Goal: Transaction & Acquisition: Book appointment/travel/reservation

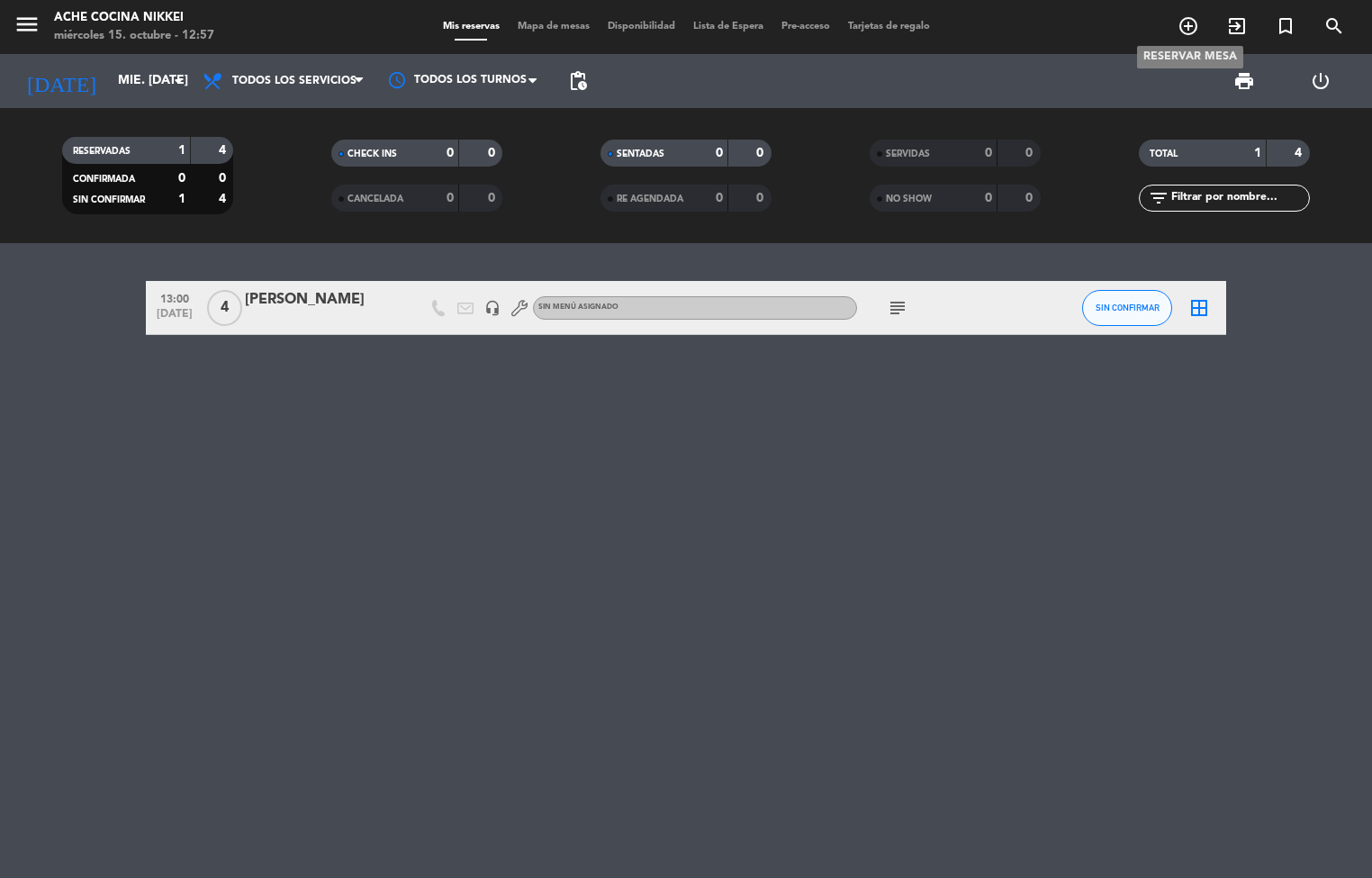
click at [1180, 24] on icon "add_circle_outline" at bounding box center [1188, 26] width 21 height 21
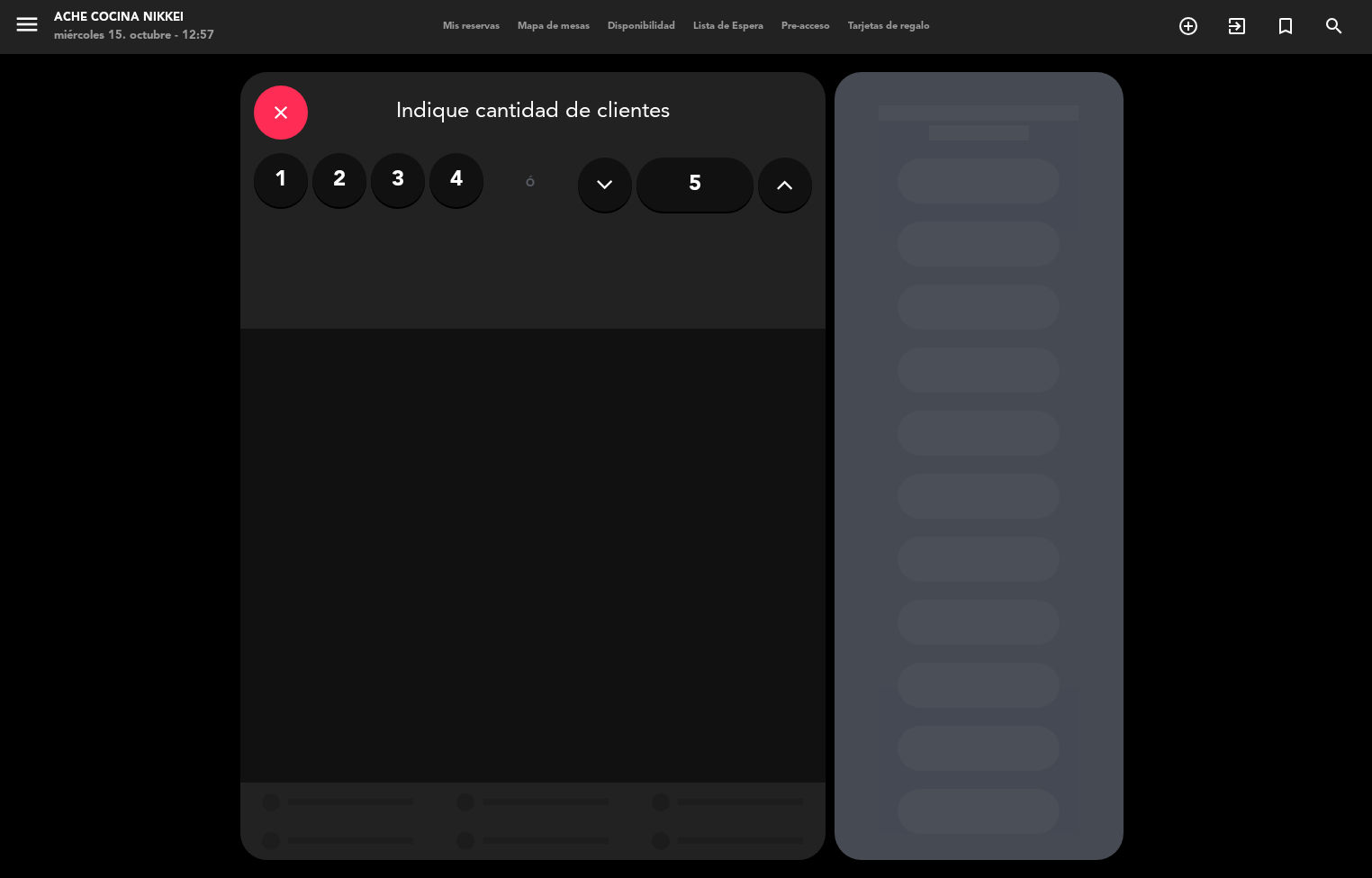
click at [462, 178] on label "4" at bounding box center [456, 180] width 54 height 54
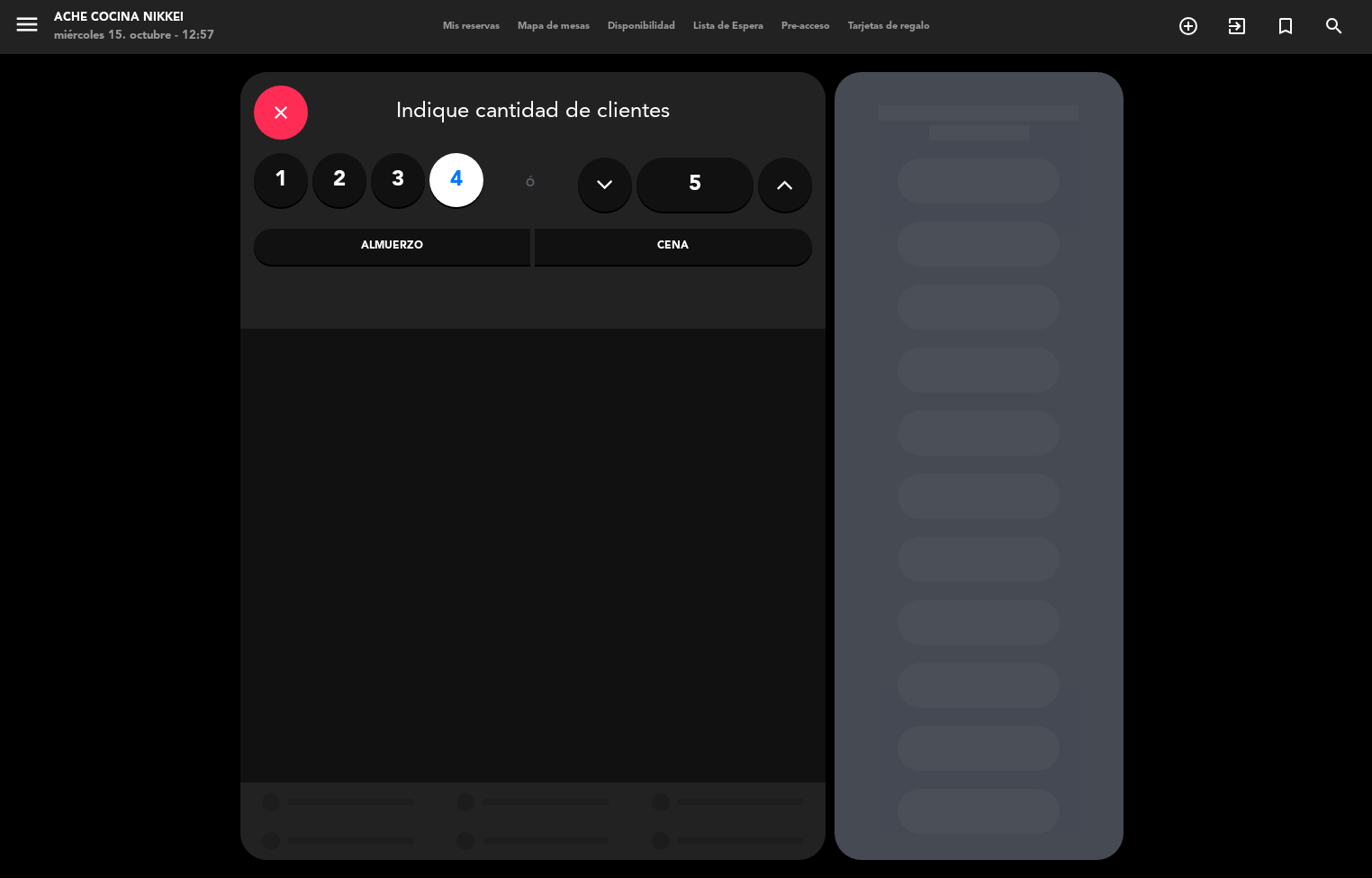
click at [600, 252] on div "Cena" at bounding box center [673, 246] width 278 height 36
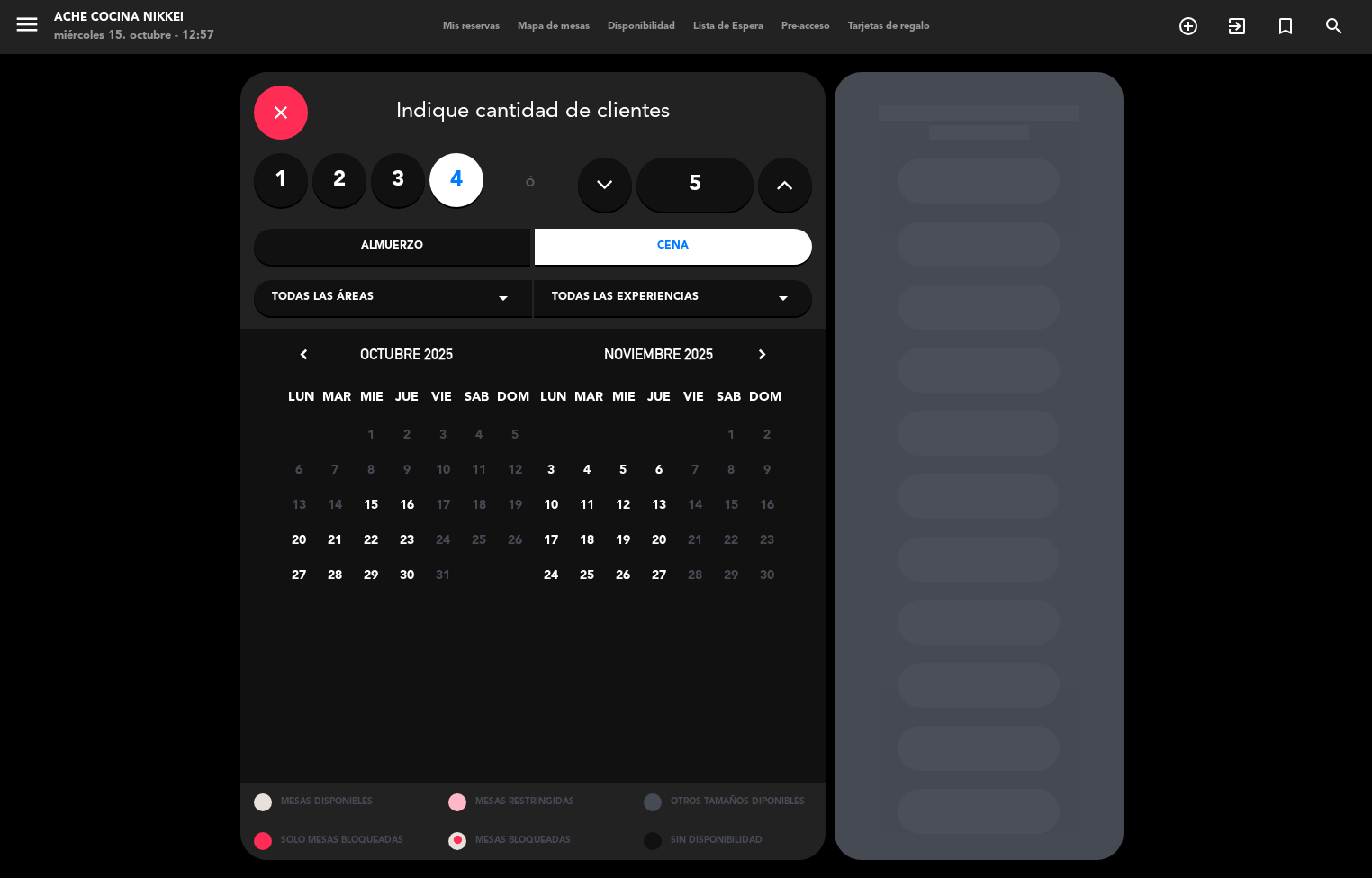
click at [373, 503] on span "15" at bounding box center [371, 504] width 30 height 30
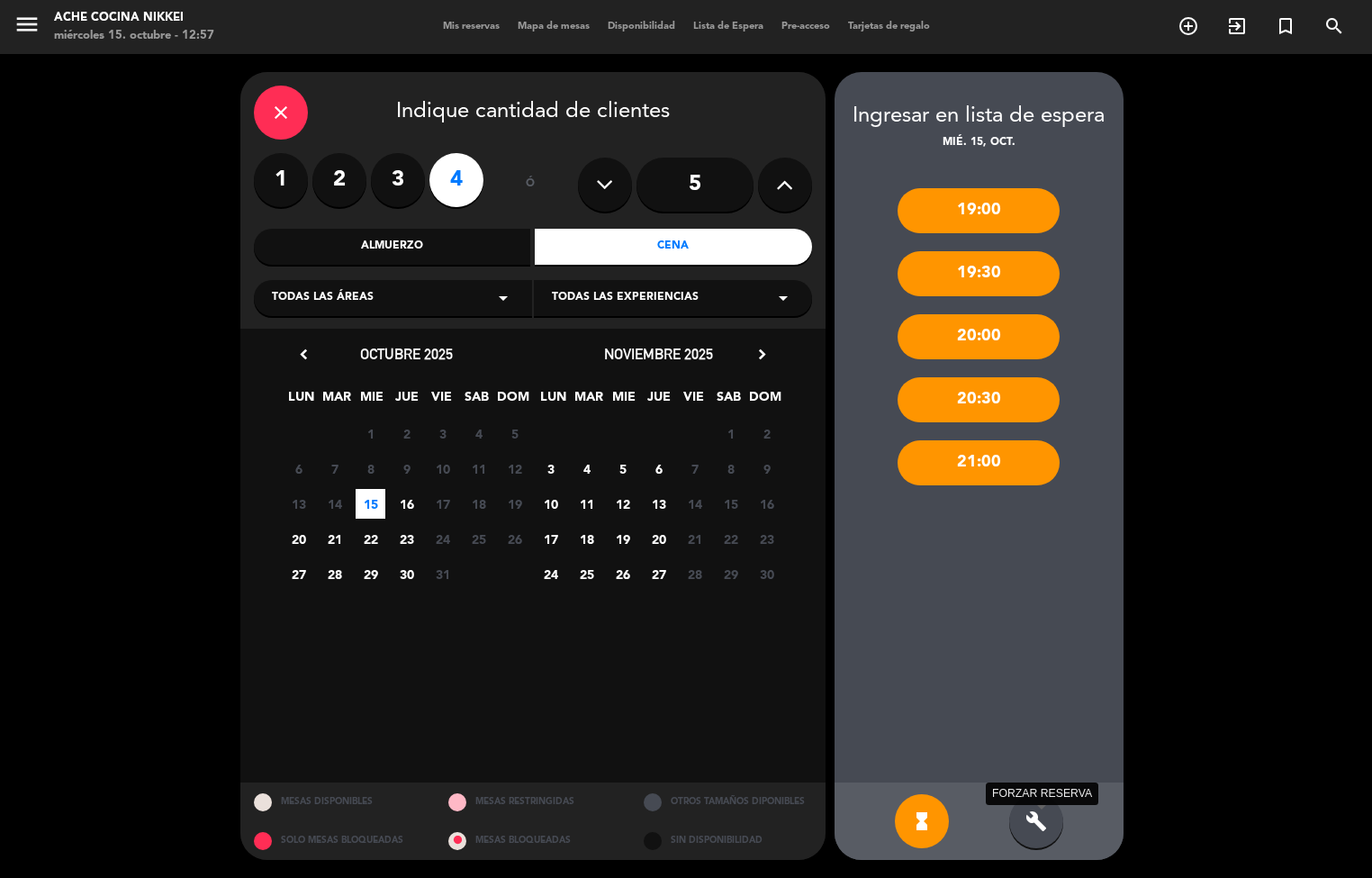
drag, startPoint x: 1030, startPoint y: 829, endPoint x: 1013, endPoint y: 703, distance: 127.1
click at [1030, 825] on icon "build" at bounding box center [1035, 821] width 21 height 21
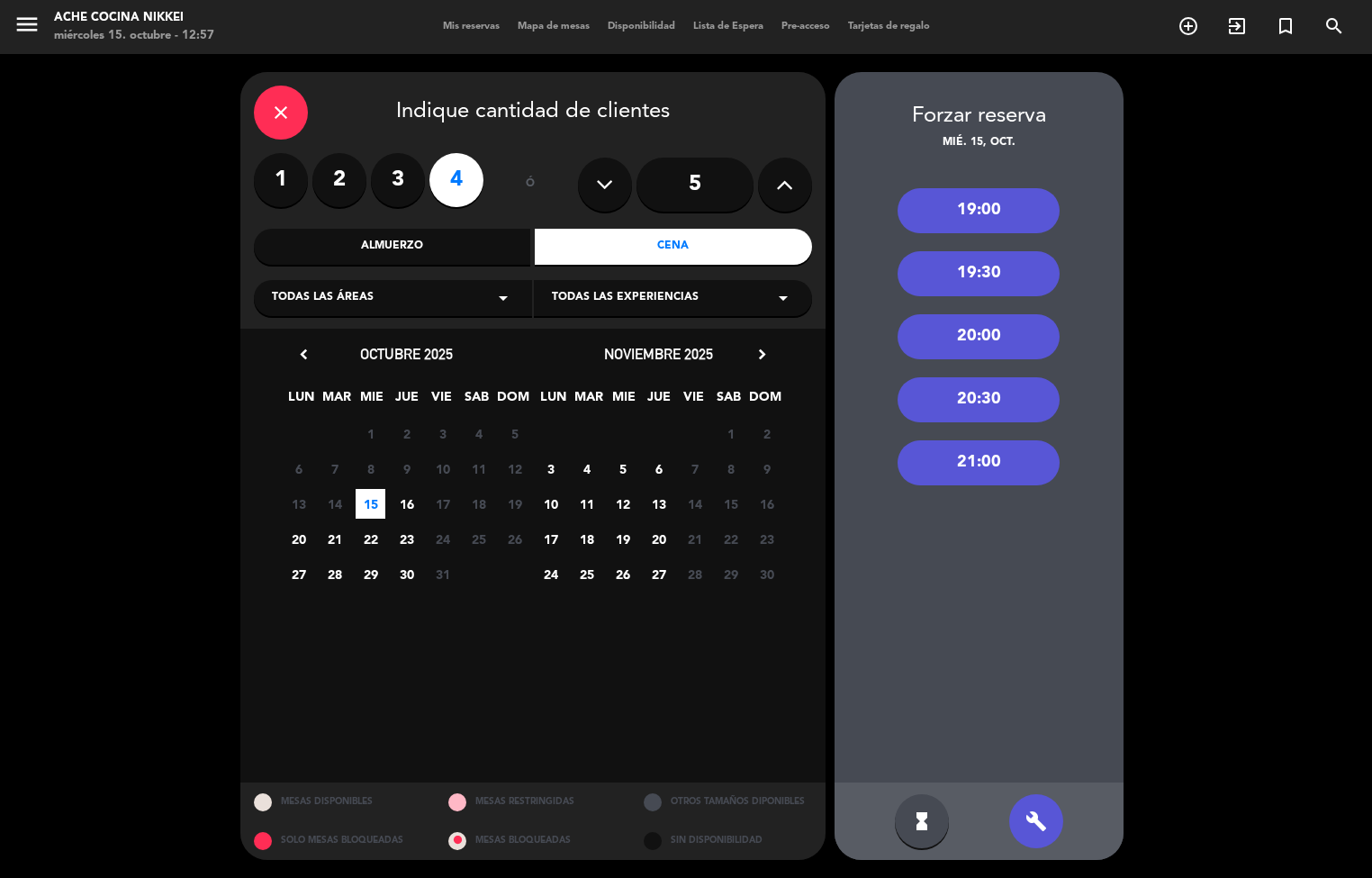
click at [983, 338] on div "20:00" at bounding box center [979, 337] width 162 height 45
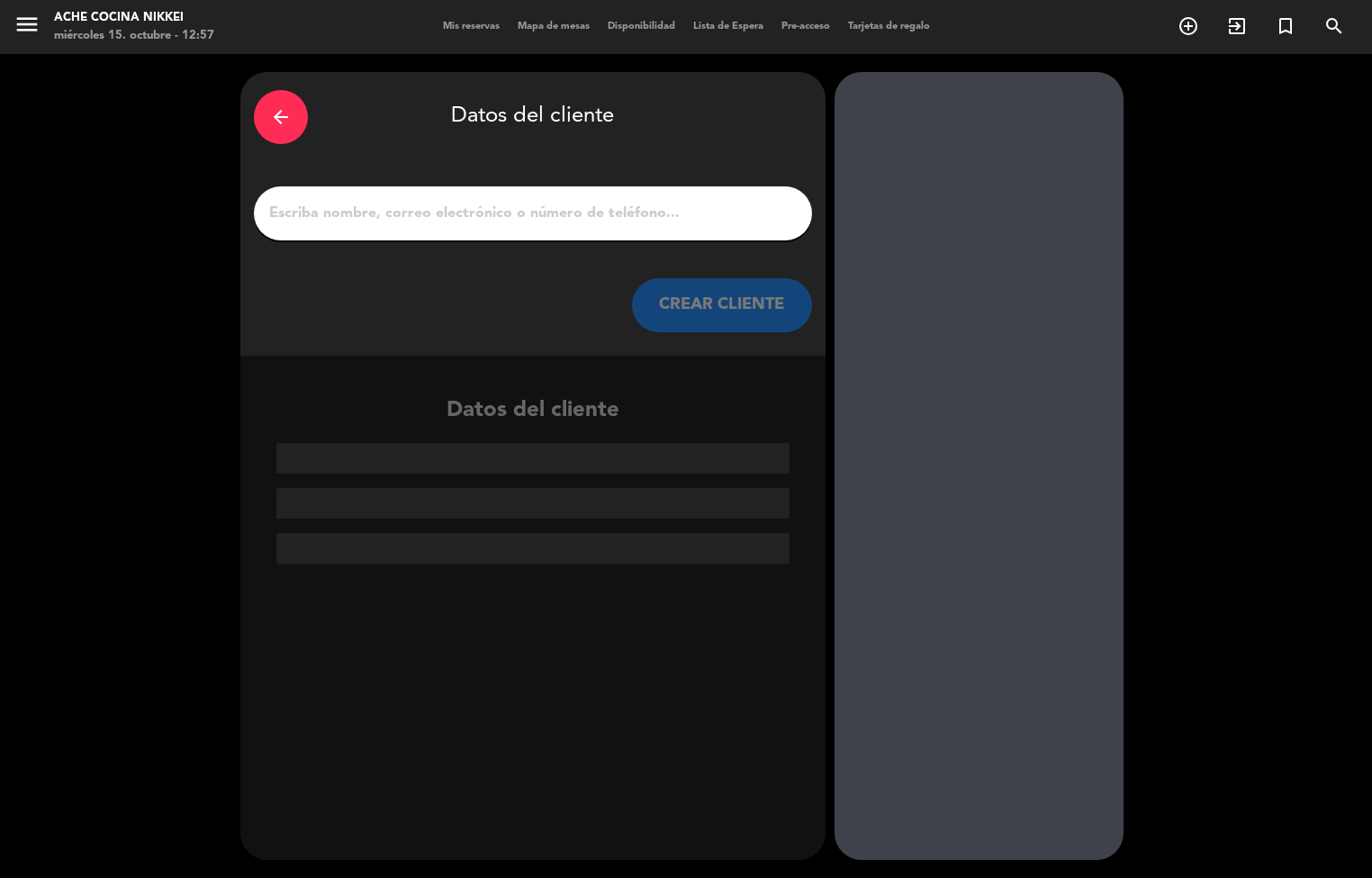
click at [335, 206] on input "1" at bounding box center [533, 213] width 531 height 25
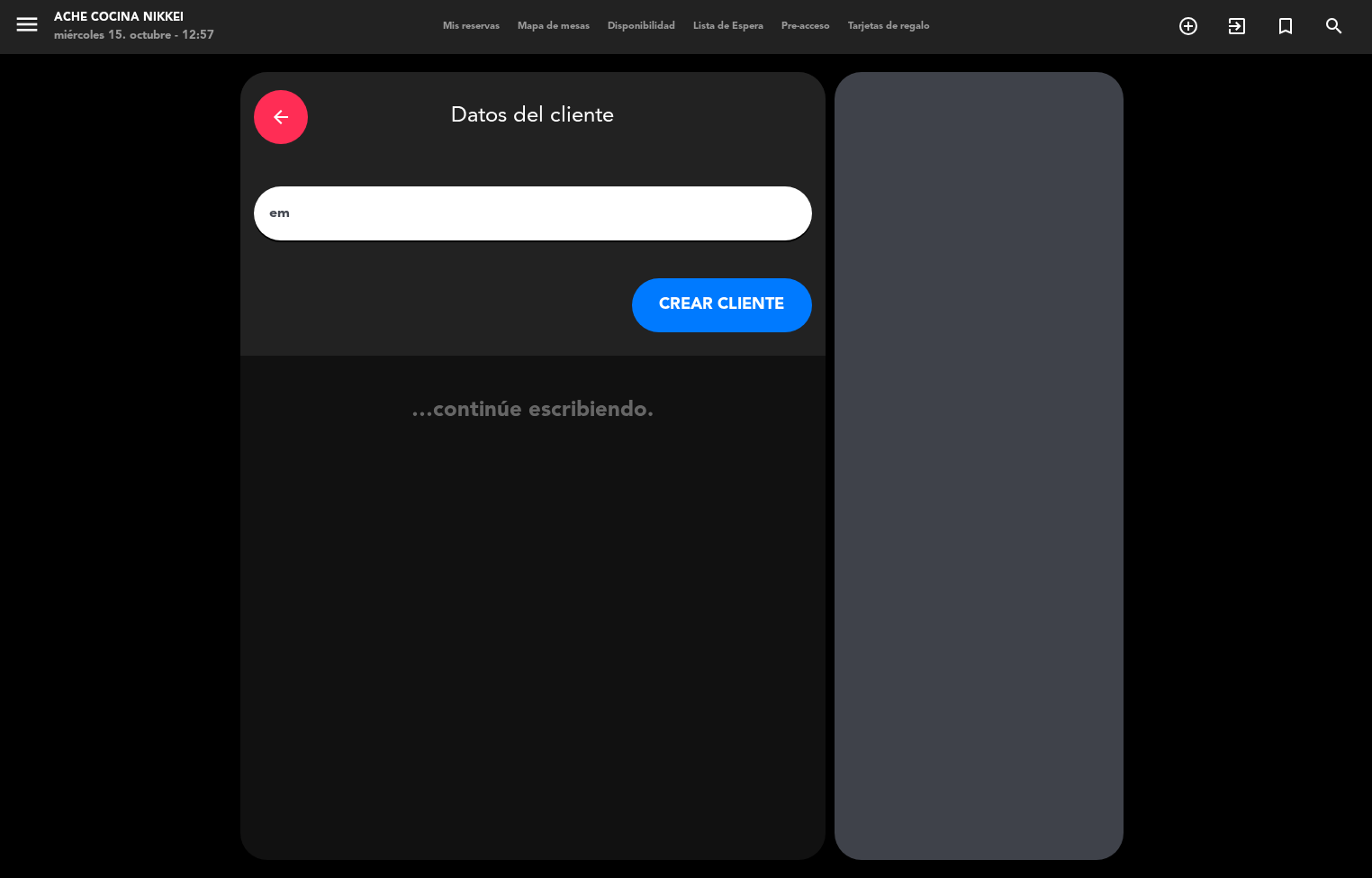
type input "e"
type input "[PERSON_NAME]"
click at [733, 316] on button "CREAR CLIENTE" at bounding box center [721, 305] width 180 height 54
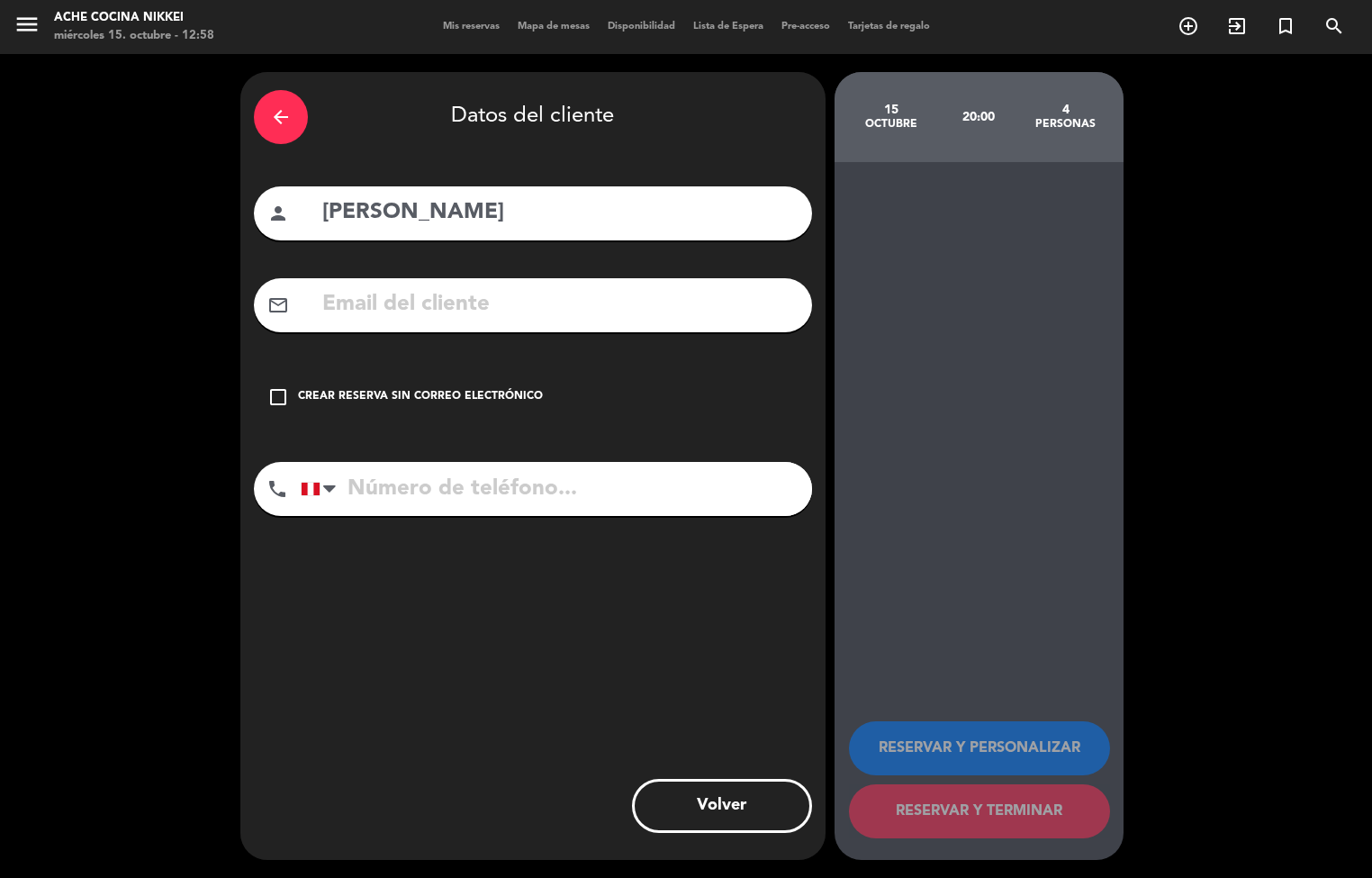
click at [265, 387] on div "check_box_outline_blank Crear reserva sin correo electrónico" at bounding box center [532, 397] width 558 height 54
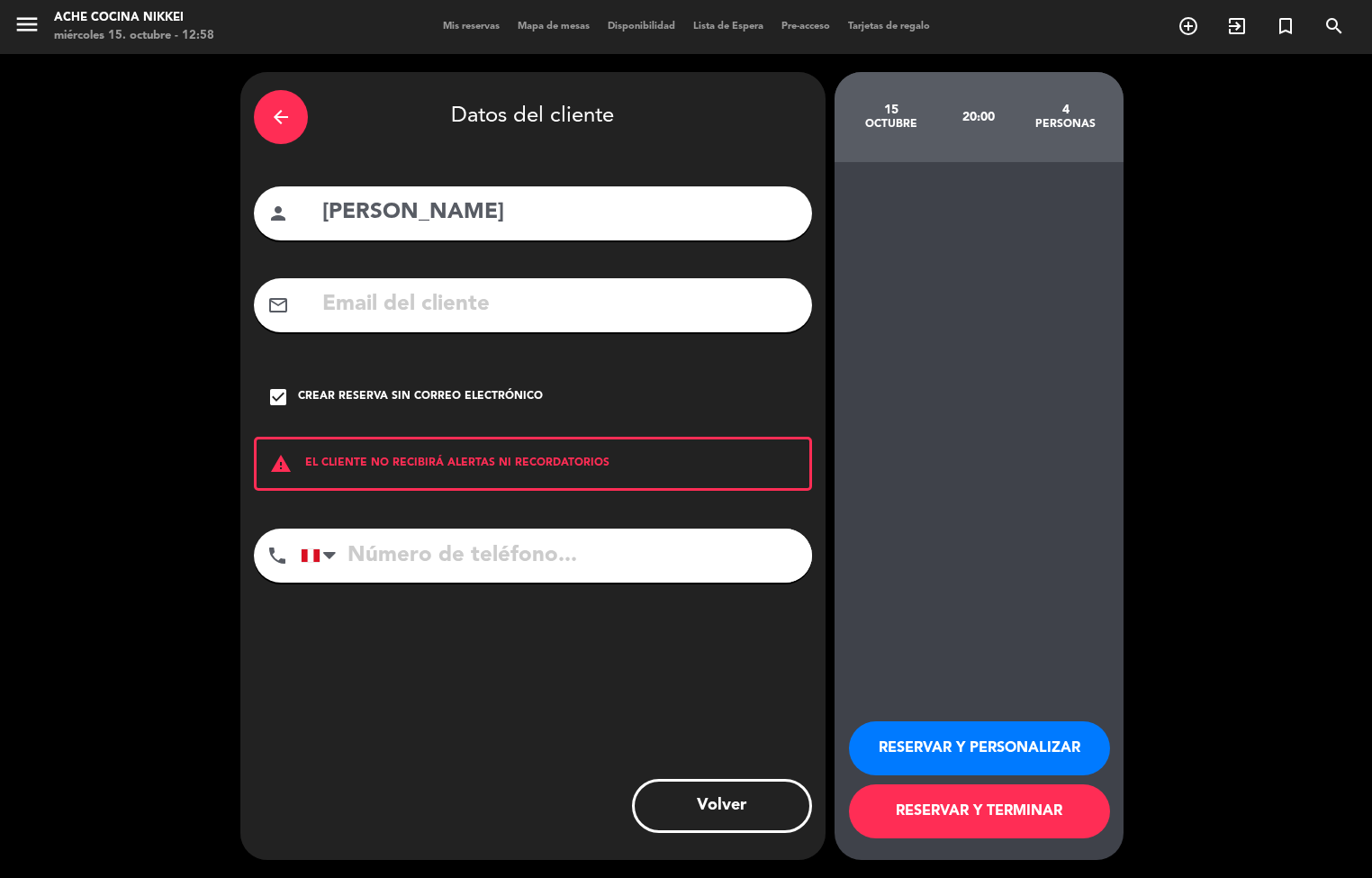
click at [989, 743] on button "RESERVAR Y PERSONALIZAR" at bounding box center [979, 748] width 261 height 54
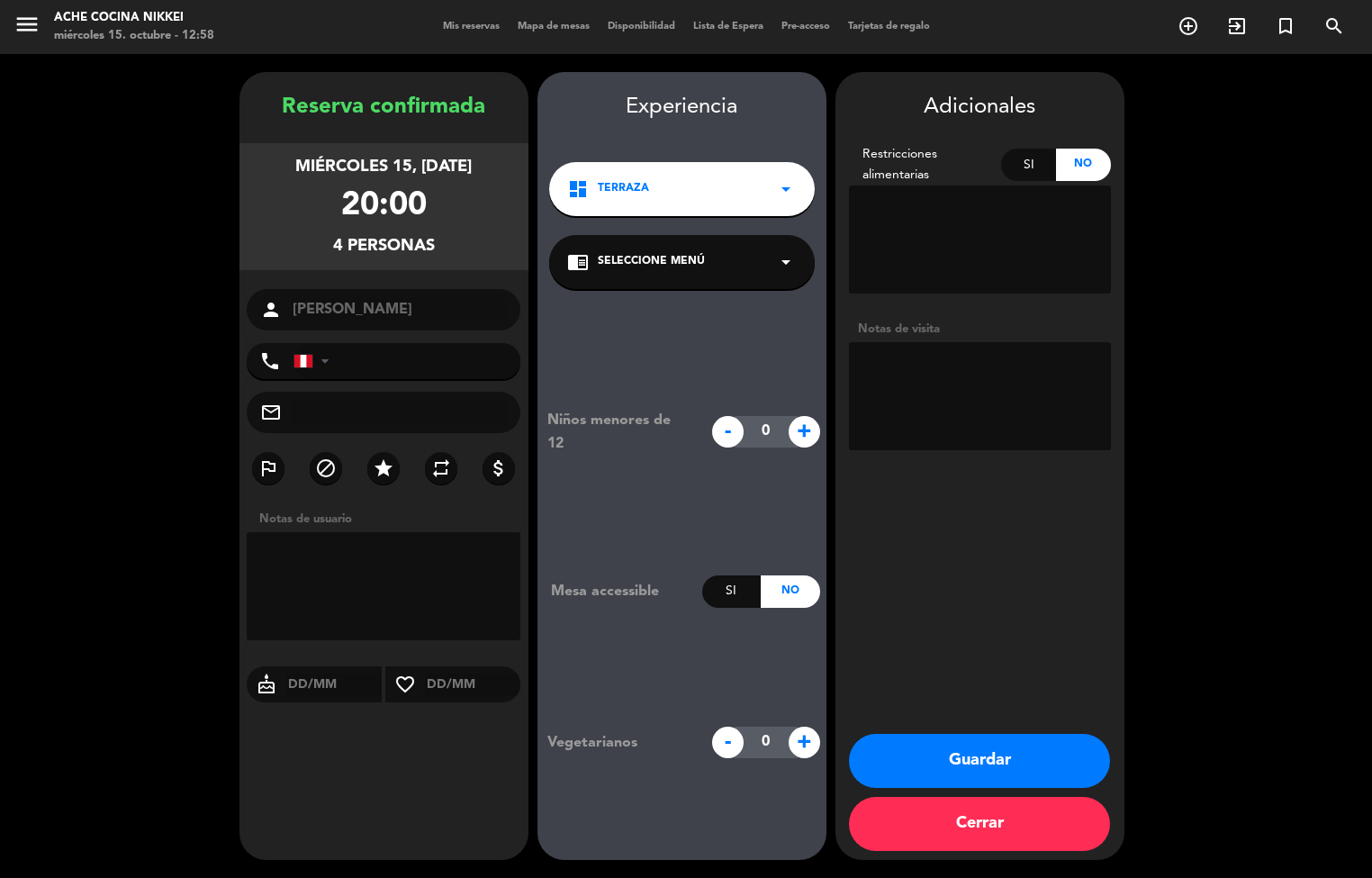
click at [1046, 736] on button "Guardar" at bounding box center [979, 761] width 261 height 54
